Goal: Find contact information: Find contact information

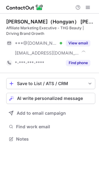
scroll to position [135, 99]
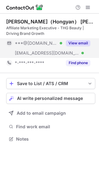
click at [84, 43] on button "View email" at bounding box center [78, 43] width 24 height 6
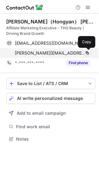
click at [89, 52] on span at bounding box center [87, 53] width 5 height 5
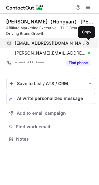
click at [85, 41] on span at bounding box center [87, 43] width 5 height 5
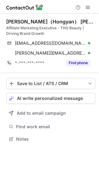
scroll to position [135, 99]
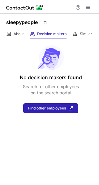
click at [46, 23] on span at bounding box center [44, 22] width 5 height 5
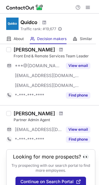
scroll to position [85, 0]
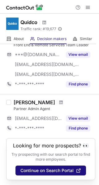
click at [60, 171] on span "Continue on Search Portal" at bounding box center [46, 170] width 53 height 5
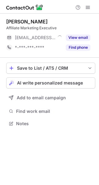
scroll to position [119, 99]
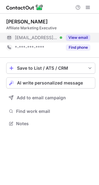
click at [81, 36] on button "View email" at bounding box center [78, 38] width 24 height 6
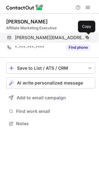
click at [86, 36] on span at bounding box center [87, 37] width 5 height 5
